Goal: Information Seeking & Learning: Learn about a topic

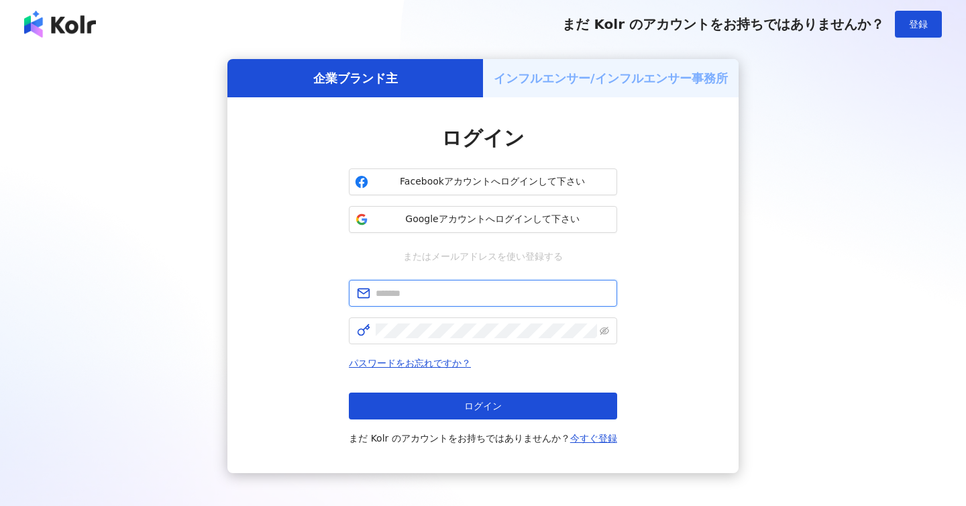
click at [388, 290] on input "text" at bounding box center [492, 293] width 233 height 15
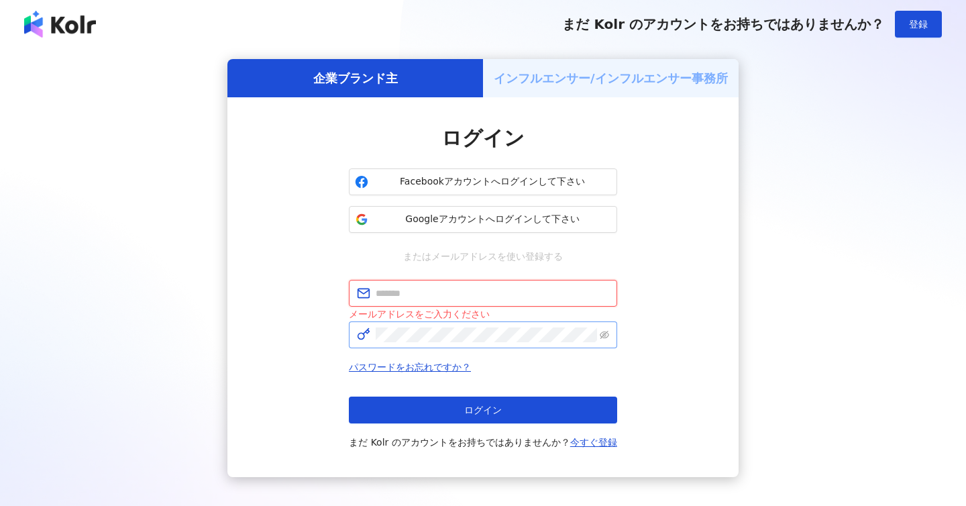
type input "**********"
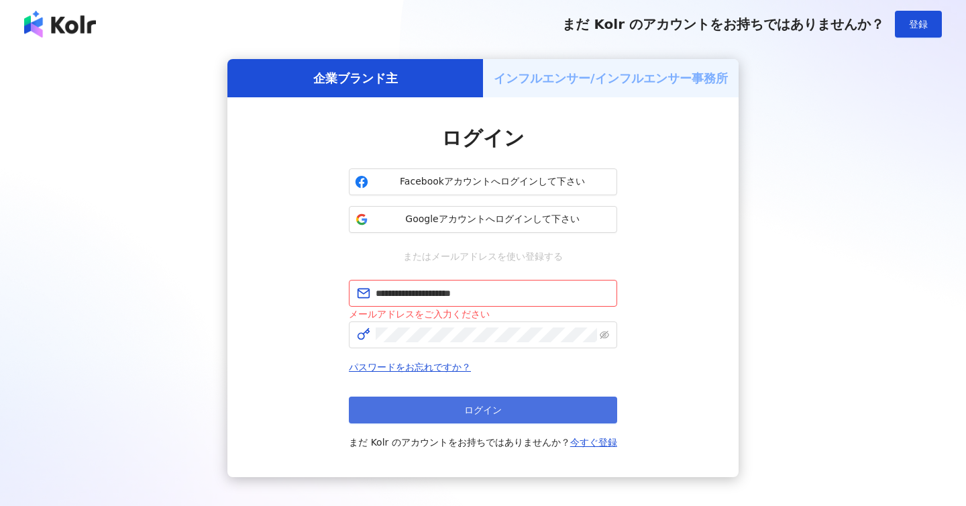
click at [472, 400] on button "ログイン" at bounding box center [483, 409] width 268 height 27
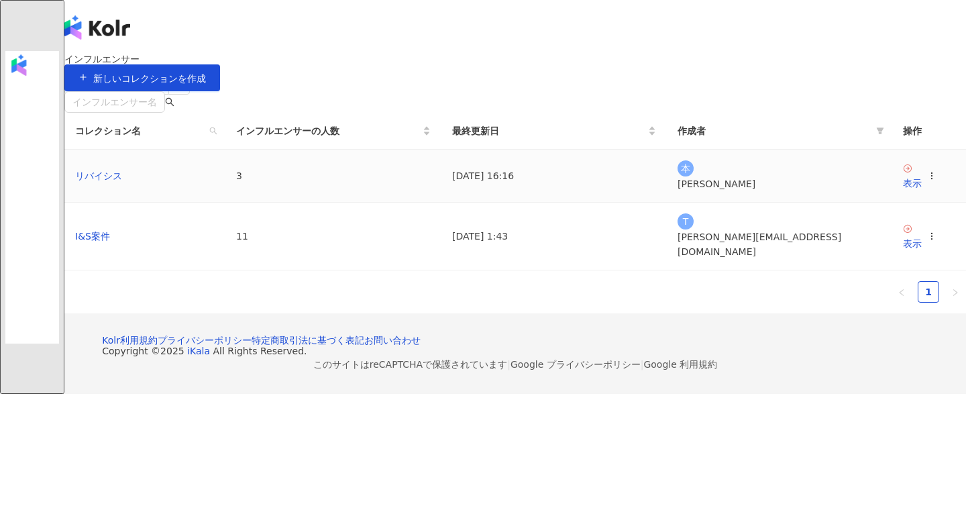
click at [736, 191] on div "本 本間優大" at bounding box center [780, 175] width 204 height 31
click at [892, 203] on td "表示" at bounding box center [929, 176] width 74 height 53
click at [903, 191] on div "表示" at bounding box center [912, 183] width 19 height 15
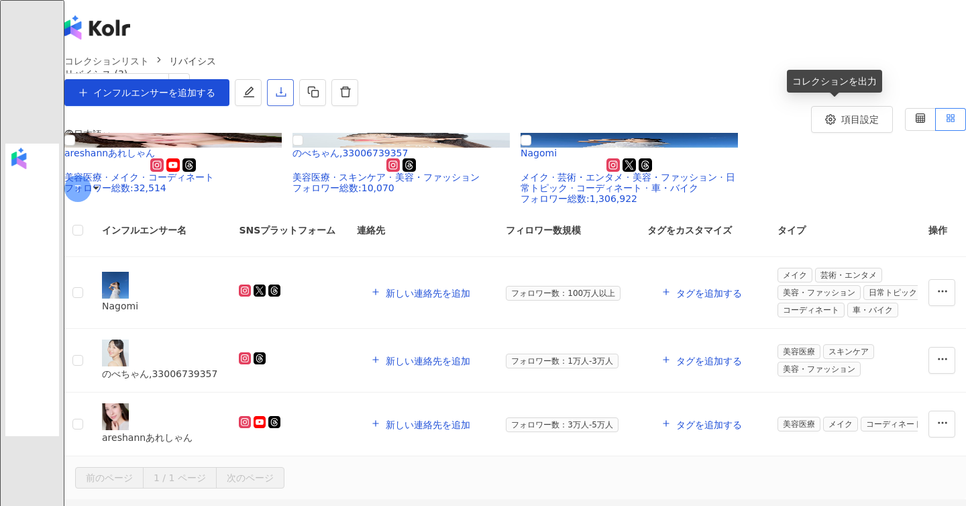
click at [287, 98] on icon "download" at bounding box center [281, 92] width 12 height 12
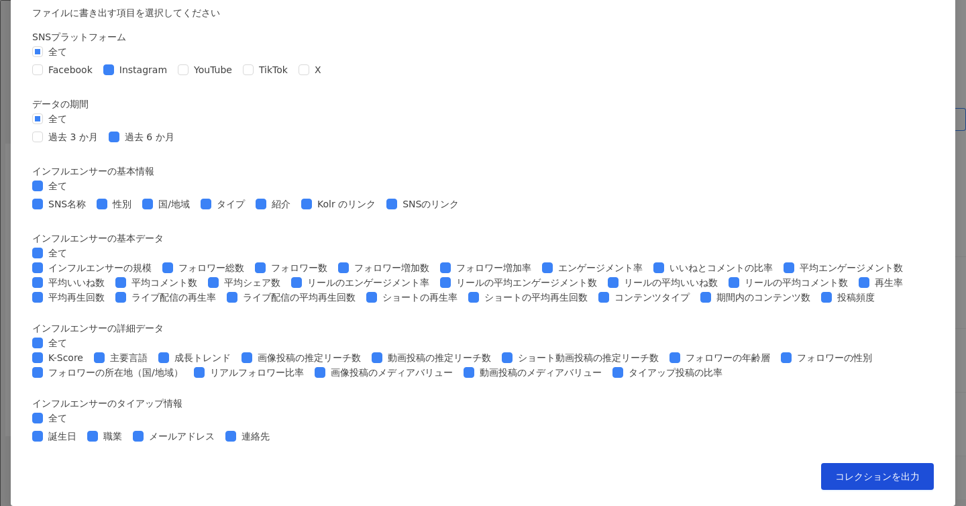
scroll to position [226, 0]
click at [464, 211] on span "SNSのリンク" at bounding box center [430, 204] width 67 height 15
click at [250, 202] on span "タイプ" at bounding box center [230, 204] width 39 height 15
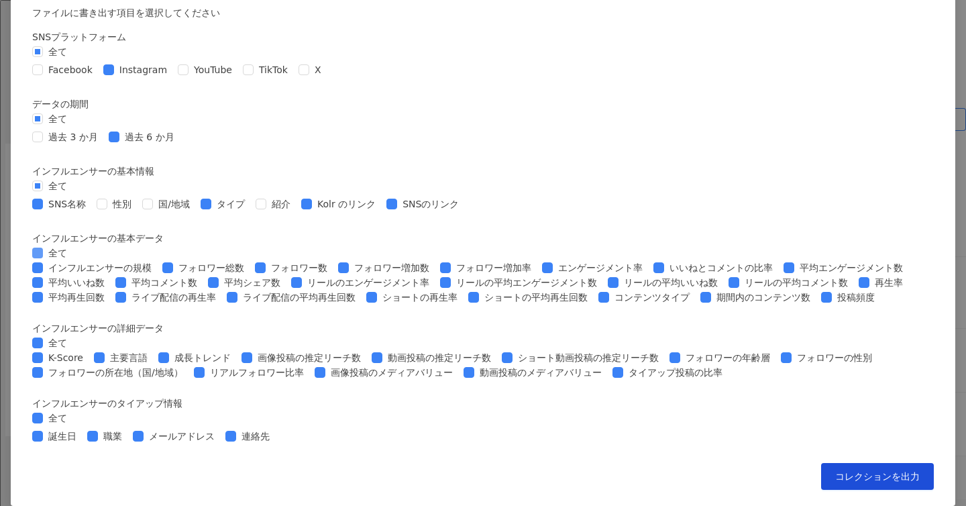
click at [72, 246] on span "全て" at bounding box center [58, 253] width 30 height 15
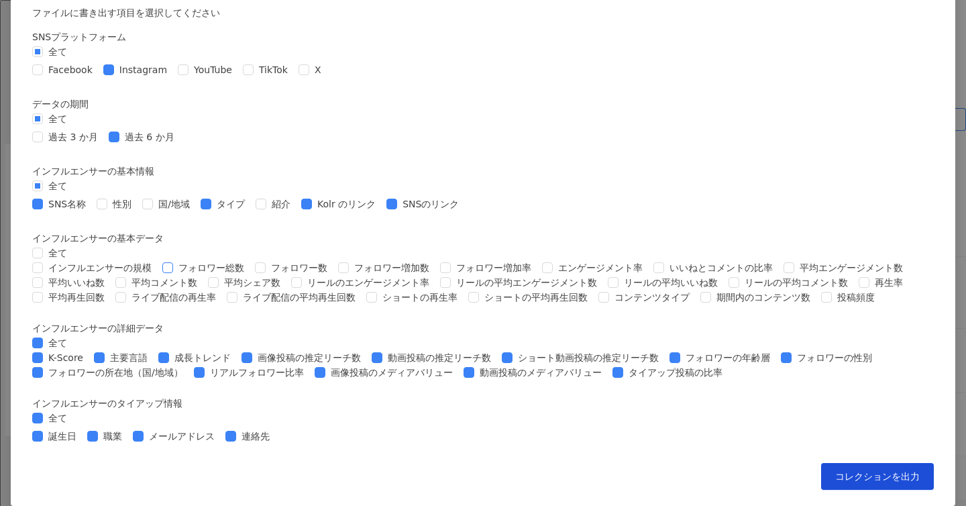
click at [250, 263] on span "フォロワー総数" at bounding box center [211, 267] width 76 height 15
click at [333, 263] on span "フォロワー数" at bounding box center [299, 267] width 67 height 15
click at [553, 260] on span "エンゲージメント率" at bounding box center [600, 267] width 95 height 15
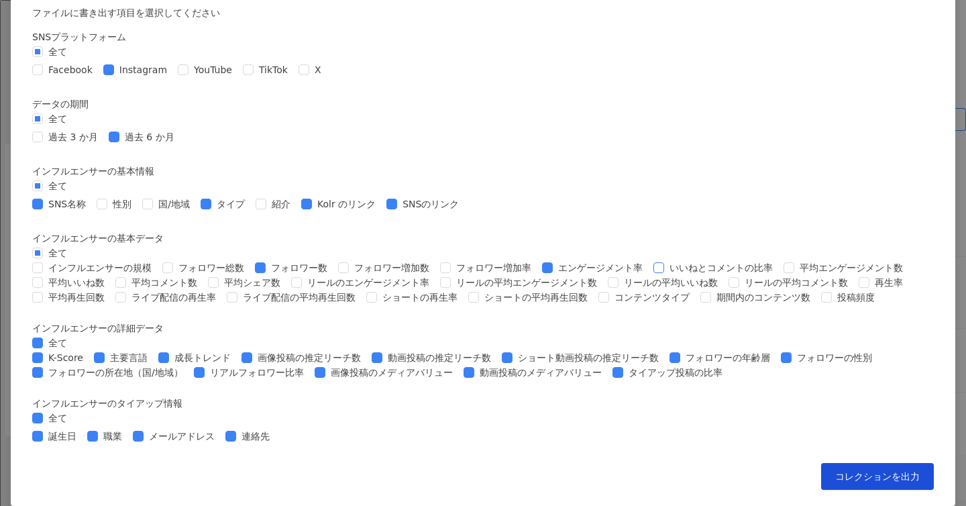
scroll to position [443, 0]
click at [435, 275] on span "リールのエンゲージメント率" at bounding box center [368, 282] width 133 height 15
click at [869, 275] on span "再生率" at bounding box center [888, 282] width 39 height 15
click at [110, 290] on span "平均再生回数" at bounding box center [76, 297] width 67 height 15
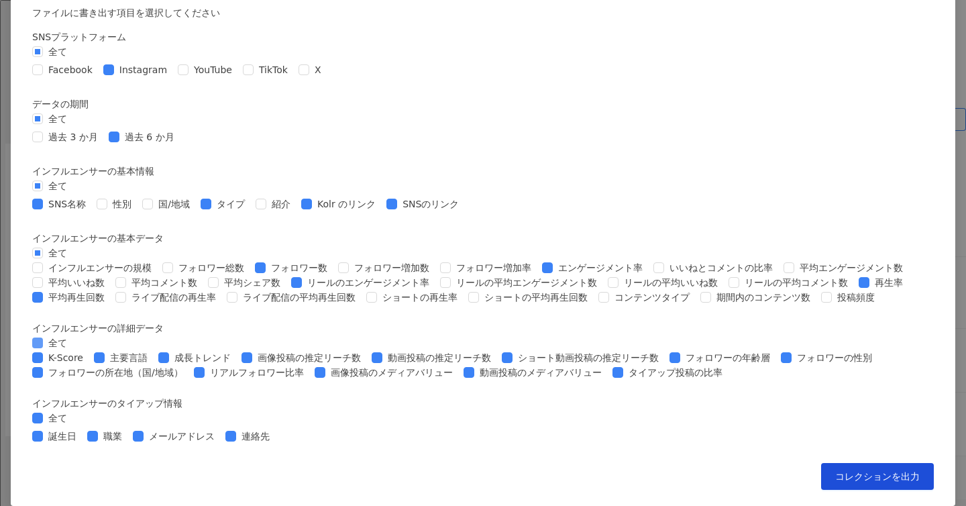
click at [72, 335] on span "全て" at bounding box center [58, 342] width 30 height 15
click at [366, 350] on span "画像投稿の推定リーチ数" at bounding box center [309, 357] width 114 height 15
click at [496, 350] on span "動画投稿の推定リーチ数" at bounding box center [439, 357] width 114 height 15
click at [792, 350] on span "フォロワーの性別" at bounding box center [835, 357] width 86 height 15
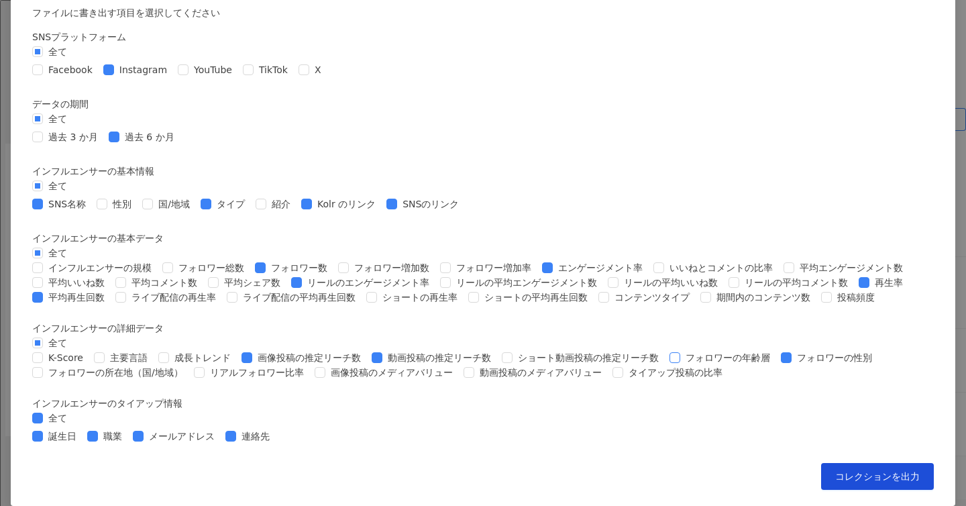
click at [680, 350] on span "フォロワーの年齢層" at bounding box center [727, 357] width 95 height 15
click at [72, 411] on span "全て" at bounding box center [58, 418] width 30 height 15
click at [275, 429] on span "連絡先" at bounding box center [255, 436] width 39 height 15
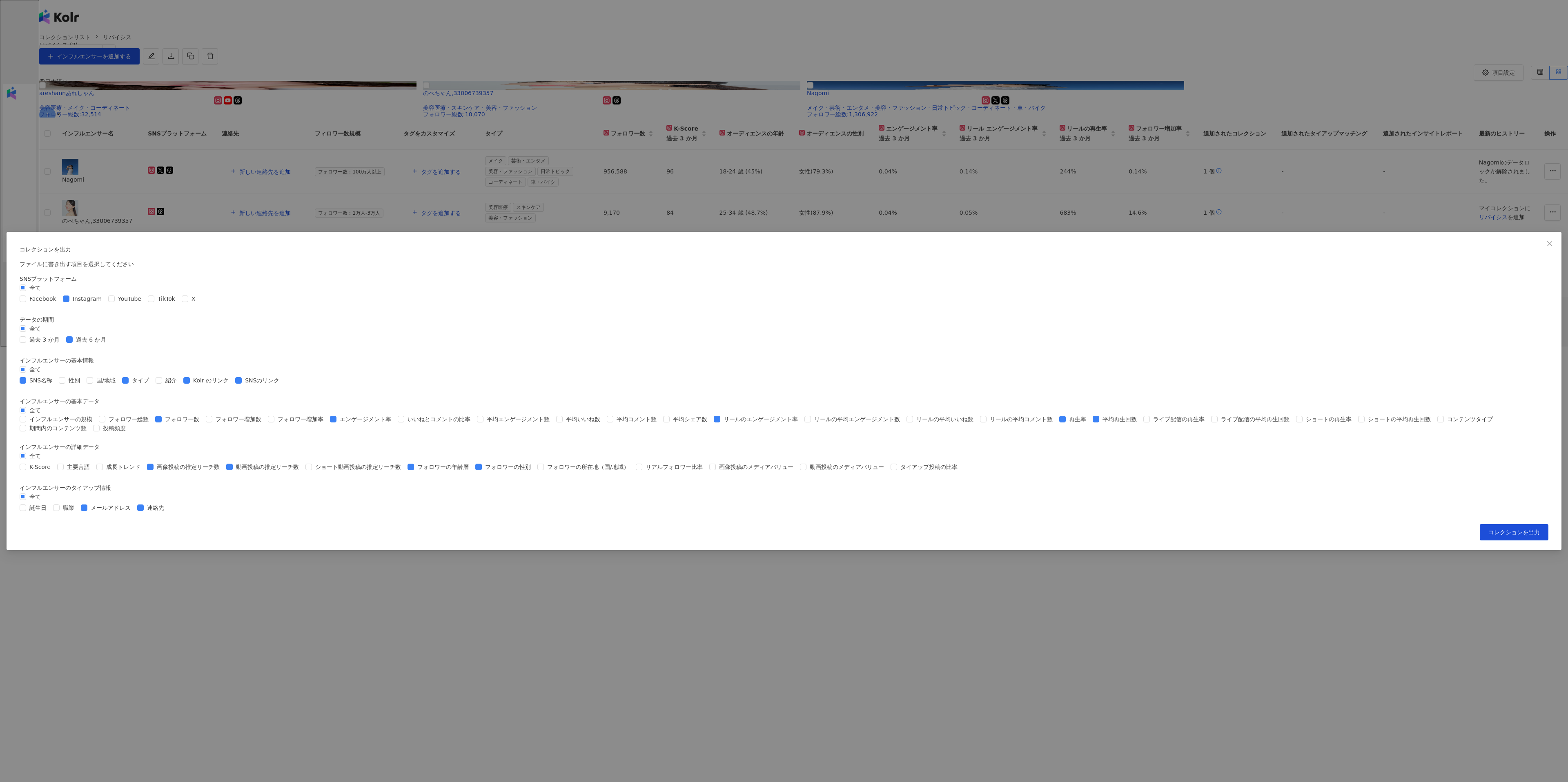
scroll to position [0, 0]
